Goal: Understand process/instructions: Learn how to perform a task or action

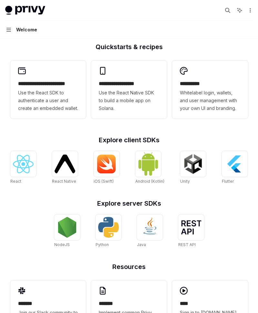
scroll to position [179, 0]
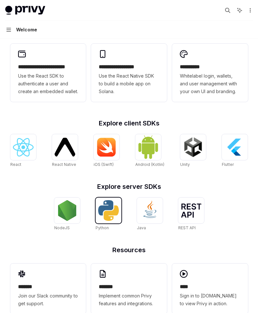
click at [103, 211] on img at bounding box center [108, 210] width 21 height 21
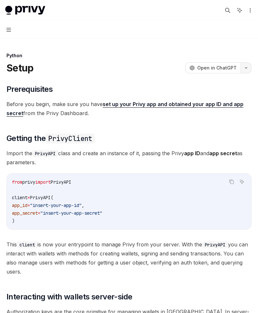
click at [248, 66] on button "button" at bounding box center [246, 67] width 11 height 11
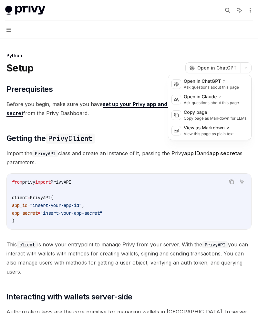
click at [103, 70] on div "Setup OpenAI Open in ChatGPT" at bounding box center [128, 68] width 245 height 12
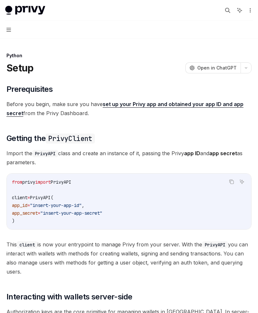
type textarea "*"
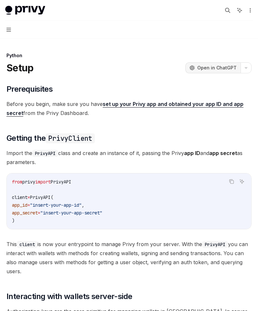
click at [204, 67] on span "Open in ChatGPT" at bounding box center [216, 68] width 39 height 6
